Goal: Task Accomplishment & Management: Manage account settings

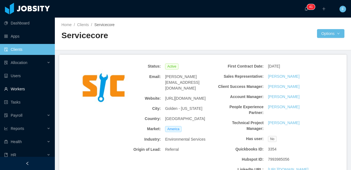
click at [24, 89] on link "Workers" at bounding box center [27, 88] width 46 height 11
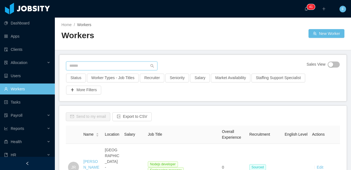
click at [80, 63] on input "text" at bounding box center [111, 65] width 91 height 9
type input "**********"
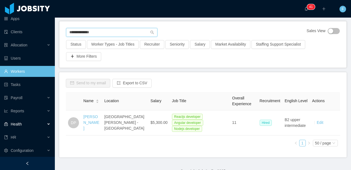
scroll to position [18, 0]
click at [24, 142] on li "HR" at bounding box center [27, 137] width 55 height 12
click at [27, 138] on div "HR" at bounding box center [27, 136] width 55 height 11
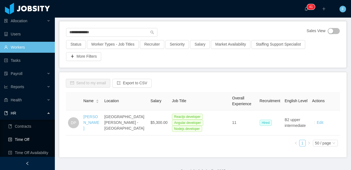
scroll to position [57, 0]
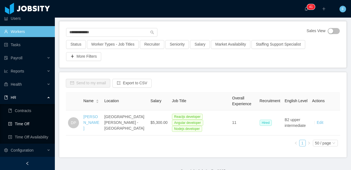
click at [33, 123] on link "Time Off" at bounding box center [29, 123] width 42 height 11
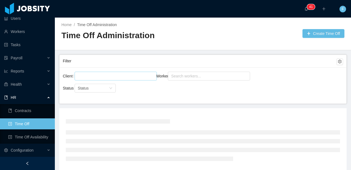
click at [92, 74] on div at bounding box center [114, 76] width 77 height 8
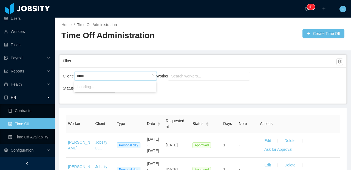
type input "******"
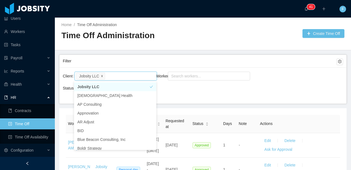
click at [102, 75] on icon "icon: close" at bounding box center [102, 75] width 3 height 3
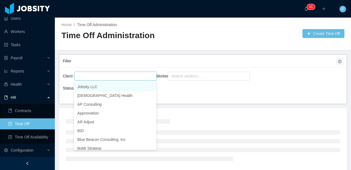
click at [101, 76] on div "Jobsity LLC" at bounding box center [114, 76] width 77 height 8
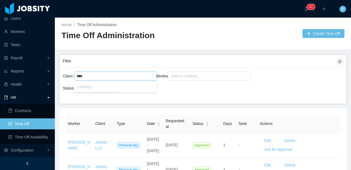
type input "*****"
click at [89, 85] on li "Kenect" at bounding box center [115, 86] width 82 height 9
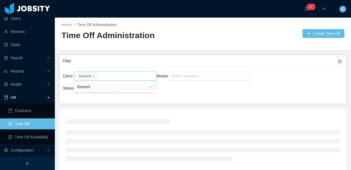
click at [177, 84] on div "Worker Search workers..." at bounding box center [202, 79] width 93 height 18
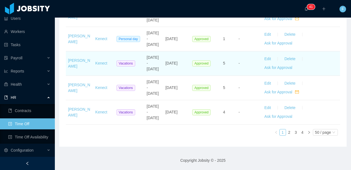
scroll to position [1359, 0]
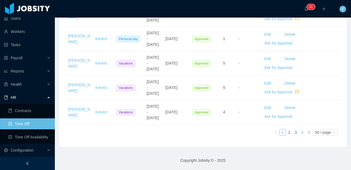
click at [299, 131] on link "4" at bounding box center [302, 132] width 6 height 6
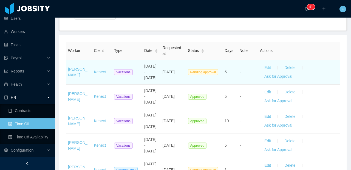
scroll to position [70, 0]
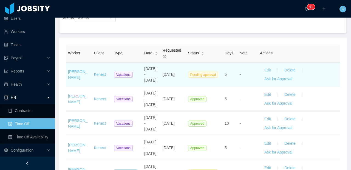
click at [264, 73] on button "Edit" at bounding box center [267, 70] width 15 height 9
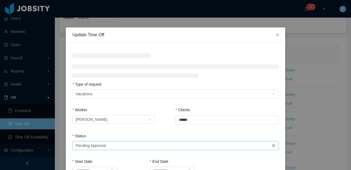
click at [119, 145] on div "Select status Pending Approval" at bounding box center [174, 145] width 196 height 8
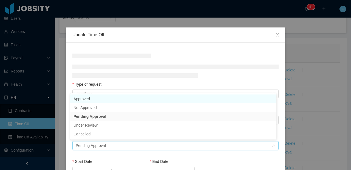
click at [95, 100] on li "Approved" at bounding box center [173, 98] width 206 height 9
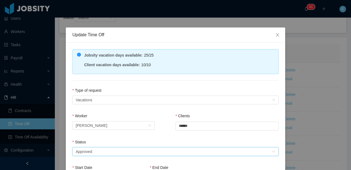
click at [165, 118] on div "Worker Search workers... [PERSON_NAME] Clients Search clients ****** Kenect" at bounding box center [175, 126] width 206 height 26
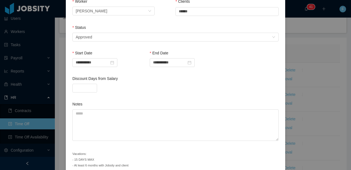
scroll to position [139, 0]
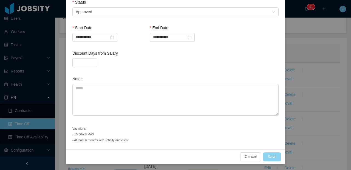
click at [268, 158] on button "Save" at bounding box center [272, 156] width 18 height 9
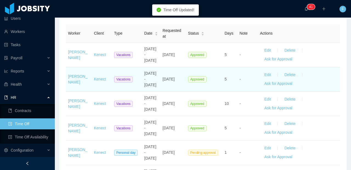
scroll to position [172, 0]
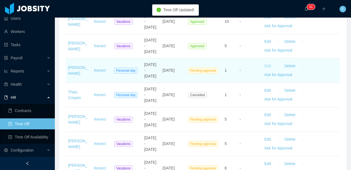
click at [264, 70] on button "Edit" at bounding box center [267, 66] width 15 height 9
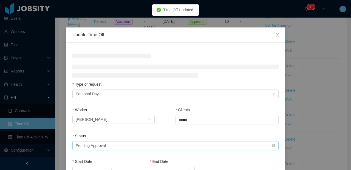
click at [135, 143] on div "Select status Pending Approval" at bounding box center [174, 145] width 196 height 8
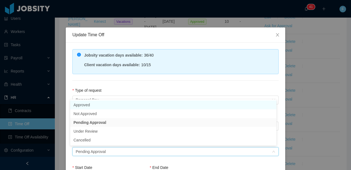
click at [102, 100] on li "Approved" at bounding box center [173, 104] width 206 height 9
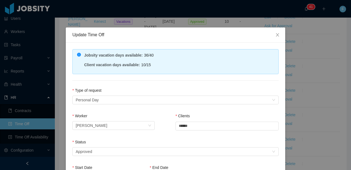
click at [116, 83] on div "**********" at bounding box center [175, 162] width 219 height 240
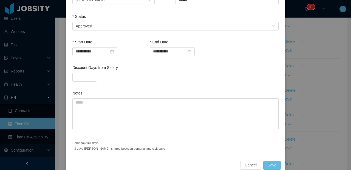
scroll to position [134, 0]
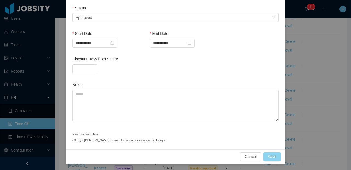
click at [270, 155] on button "Save" at bounding box center [272, 156] width 18 height 9
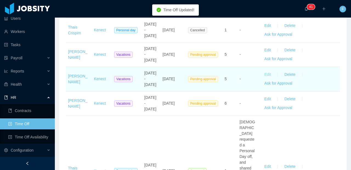
scroll to position [246, 0]
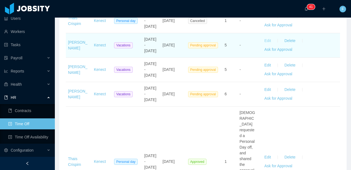
click at [264, 45] on button "Edit" at bounding box center [267, 40] width 15 height 9
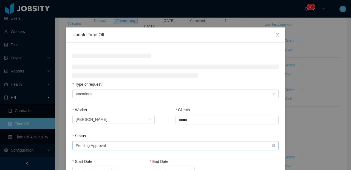
click at [153, 141] on div "Select status Pending Approval" at bounding box center [174, 145] width 196 height 8
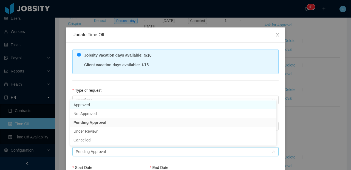
click at [124, 102] on li "Approved" at bounding box center [173, 104] width 206 height 9
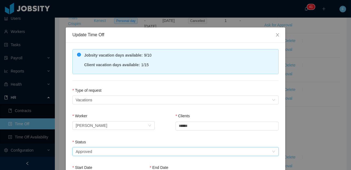
click at [135, 87] on div "**********" at bounding box center [175, 165] width 219 height 246
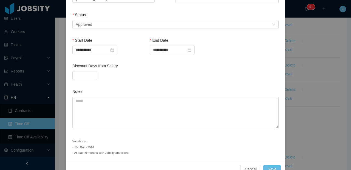
scroll to position [139, 0]
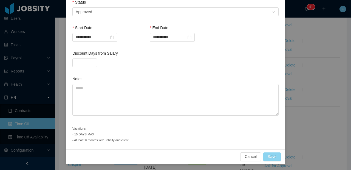
click at [269, 155] on button "Save" at bounding box center [272, 156] width 18 height 9
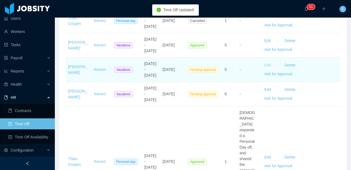
click at [265, 70] on button "Edit" at bounding box center [267, 65] width 15 height 9
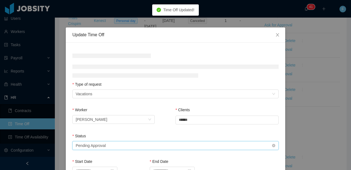
click at [143, 147] on div "Select status Pending Approval" at bounding box center [174, 145] width 196 height 8
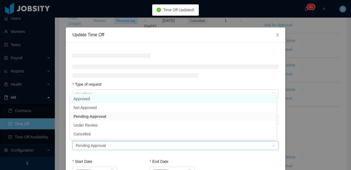
click at [85, 100] on li "Approved" at bounding box center [173, 98] width 206 height 9
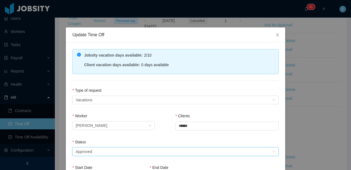
click at [115, 91] on div "Type of request" at bounding box center [175, 91] width 206 height 8
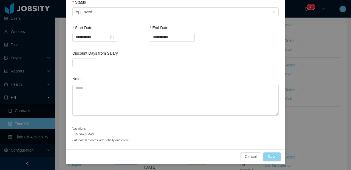
click at [265, 156] on button "Save" at bounding box center [272, 156] width 18 height 9
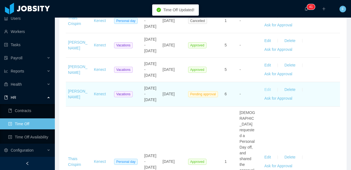
click at [263, 94] on button "Edit" at bounding box center [267, 89] width 15 height 9
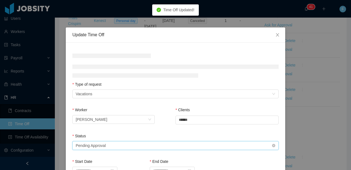
click at [140, 146] on div "Select status Pending Approval" at bounding box center [174, 145] width 196 height 8
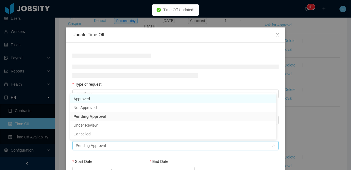
click at [90, 101] on li "Approved" at bounding box center [173, 98] width 206 height 9
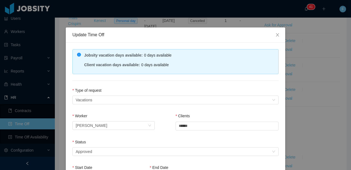
click at [116, 87] on div "**********" at bounding box center [175, 165] width 219 height 246
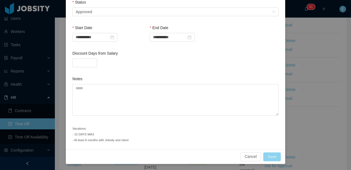
click at [268, 154] on button "Save" at bounding box center [272, 156] width 18 height 9
